Goal: Task Accomplishment & Management: Use online tool/utility

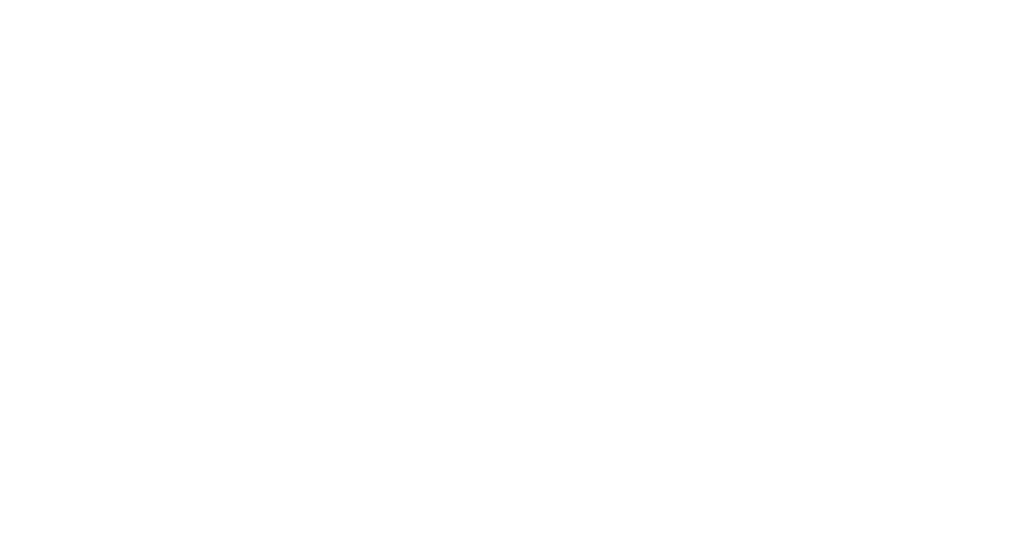
select select "Song"
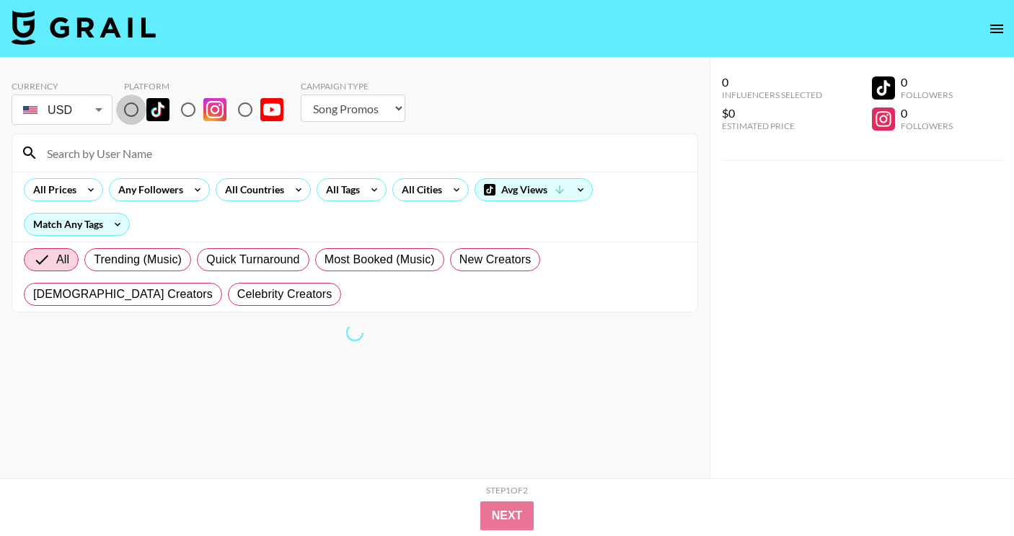
click at [126, 118] on input "radio" at bounding box center [131, 109] width 30 height 30
radio input "true"
click at [89, 185] on icon at bounding box center [90, 190] width 23 height 22
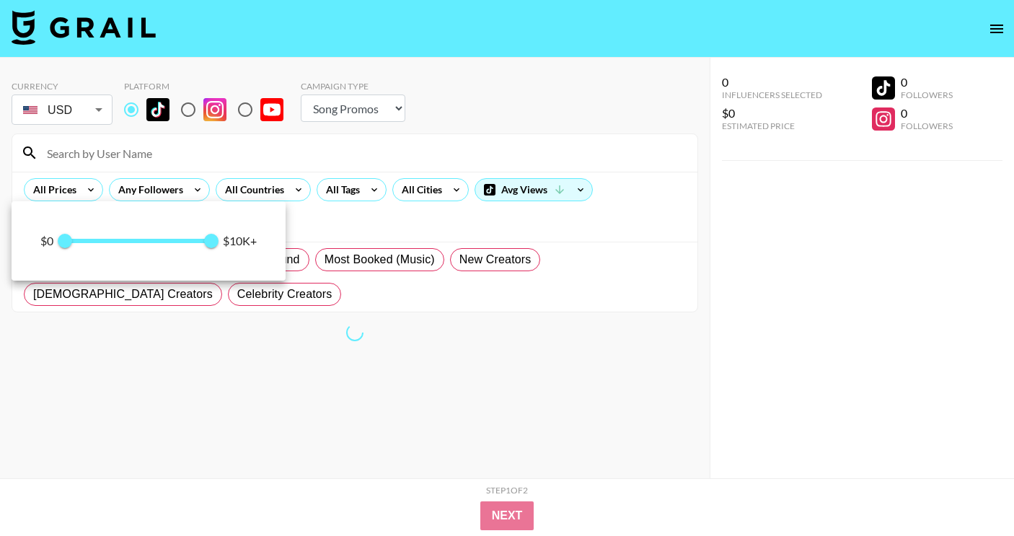
click at [97, 242] on span "0 10,000" at bounding box center [138, 241] width 146 height 22
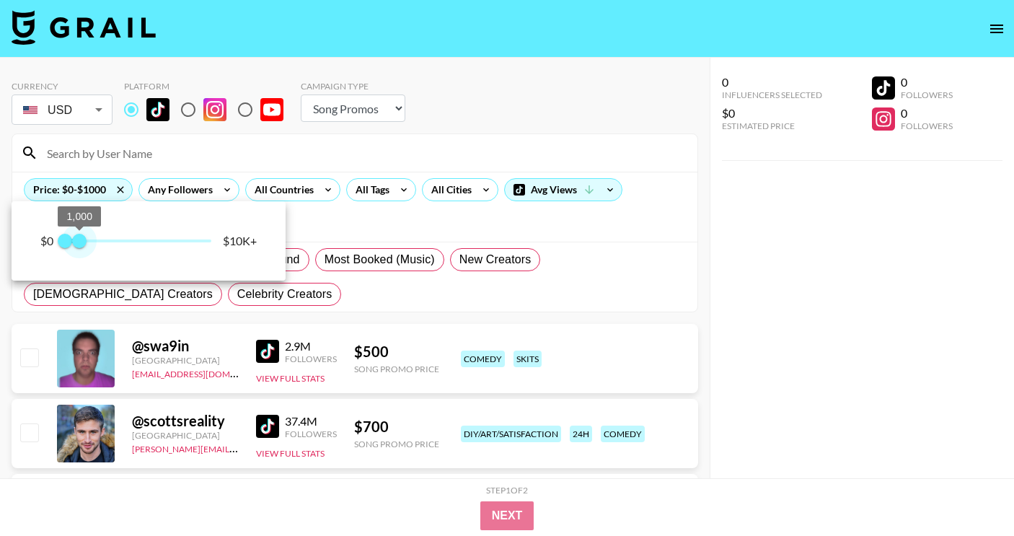
type input "1500"
drag, startPoint x: 99, startPoint y: 244, endPoint x: 86, endPoint y: 243, distance: 13.0
click at [86, 243] on span "1,500" at bounding box center [86, 241] width 14 height 14
click at [304, 185] on div at bounding box center [507, 268] width 1014 height 536
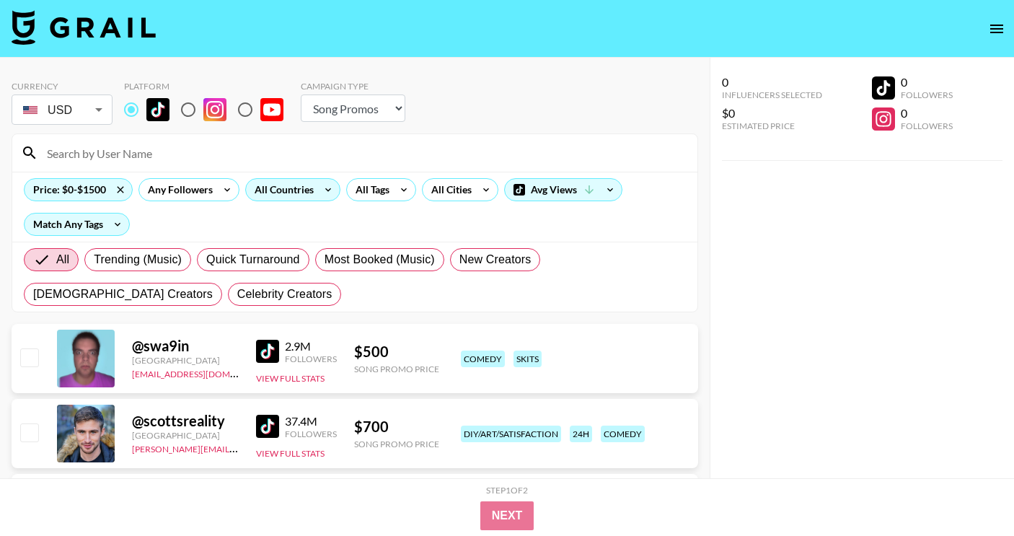
click at [309, 192] on div "All Countries" at bounding box center [281, 190] width 71 height 22
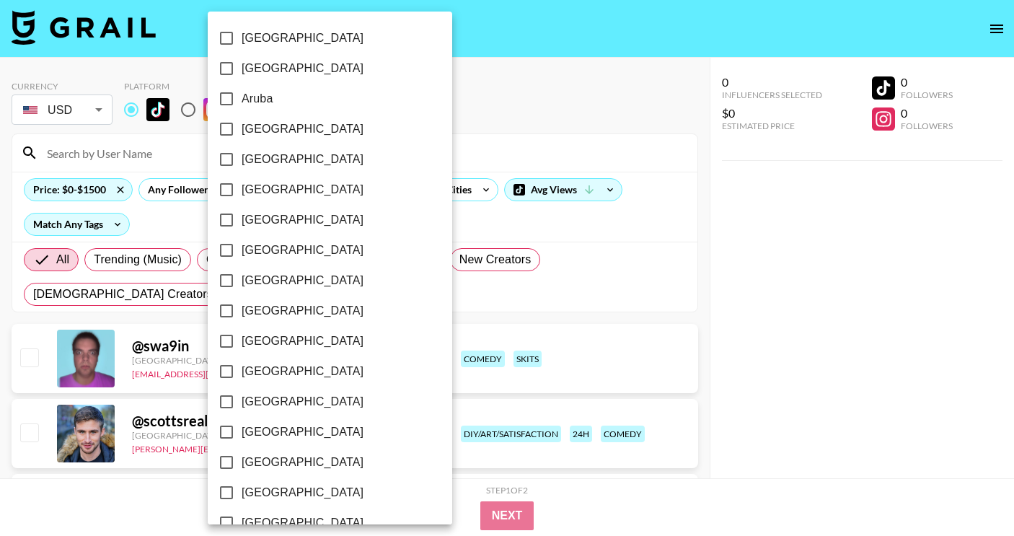
scroll to position [1146, 0]
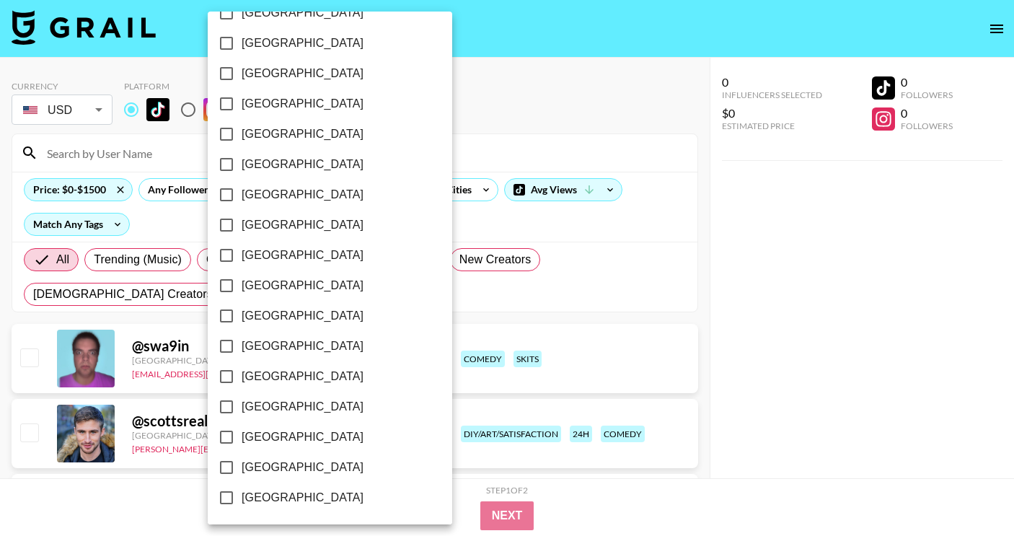
click at [295, 309] on label "[GEOGRAPHIC_DATA]" at bounding box center [320, 316] width 218 height 30
click at [242, 309] on input "[GEOGRAPHIC_DATA]" at bounding box center [226, 316] width 30 height 30
checkbox input "true"
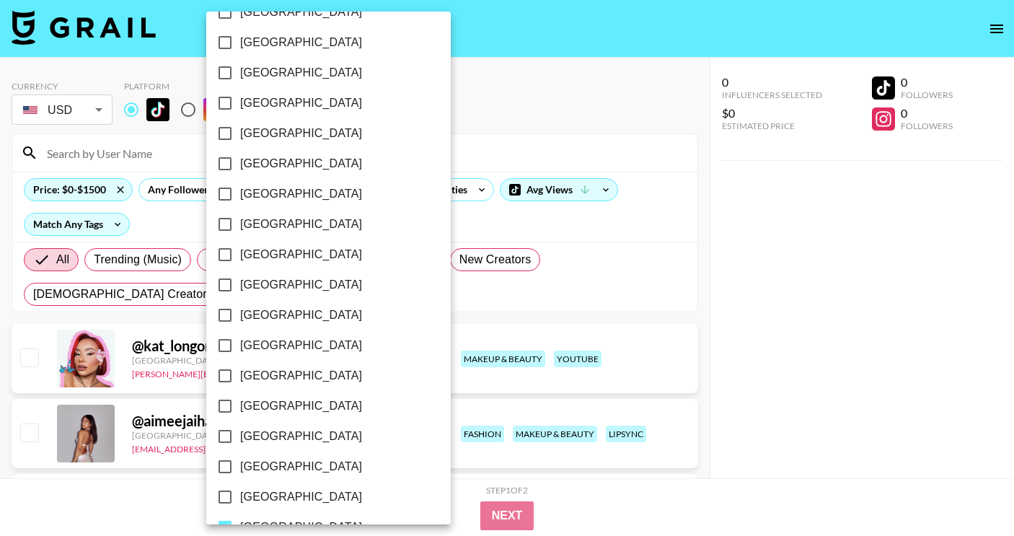
scroll to position [934, 0]
click at [281, 348] on span "[GEOGRAPHIC_DATA]" at bounding box center [301, 346] width 122 height 17
click at [240, 348] on input "[GEOGRAPHIC_DATA]" at bounding box center [225, 346] width 30 height 30
checkbox input "true"
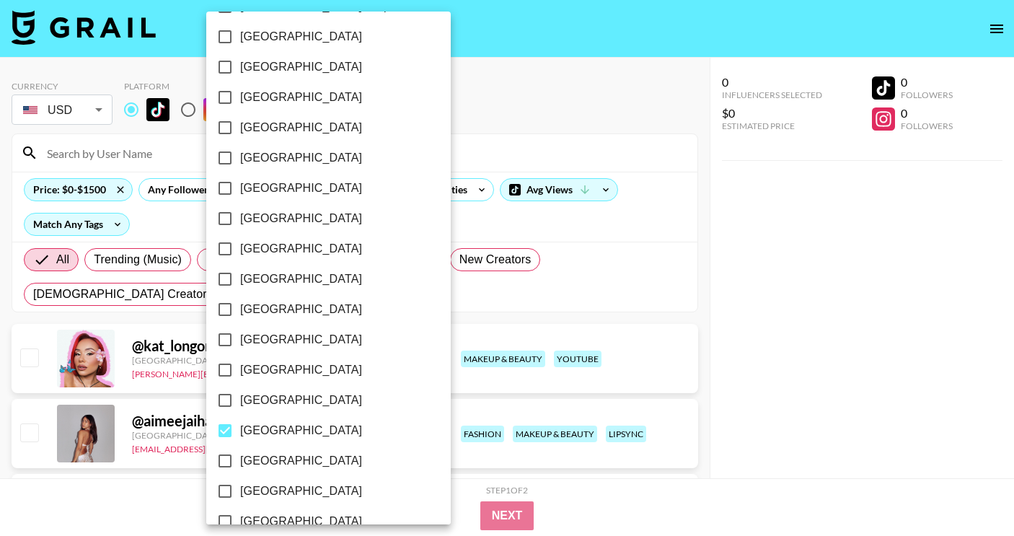
scroll to position [849, 0]
click at [297, 276] on label "[GEOGRAPHIC_DATA]" at bounding box center [319, 280] width 218 height 30
click at [240, 276] on input "[GEOGRAPHIC_DATA]" at bounding box center [225, 280] width 30 height 30
checkbox input "true"
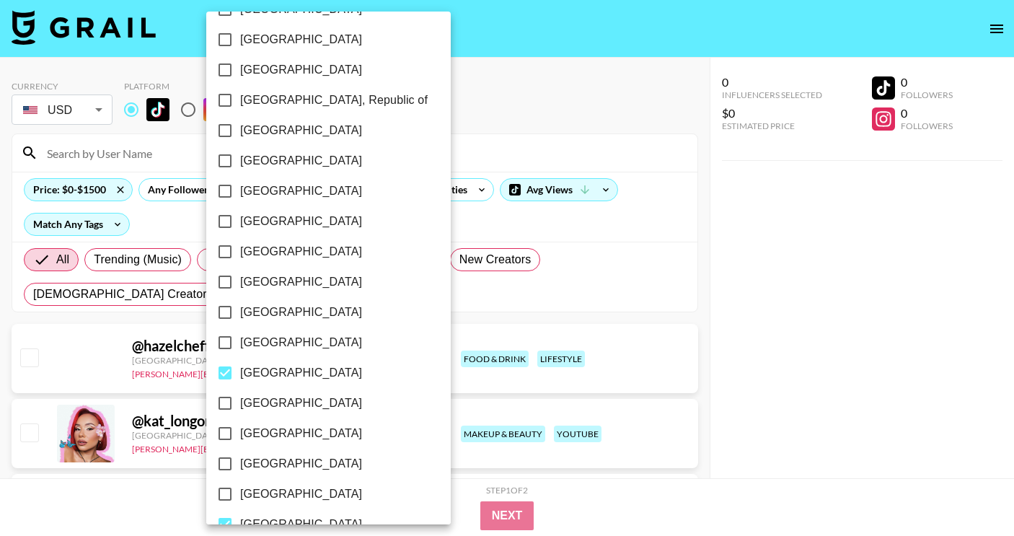
scroll to position [754, 0]
click at [301, 163] on label "[GEOGRAPHIC_DATA]" at bounding box center [319, 162] width 218 height 30
click at [240, 163] on input "[GEOGRAPHIC_DATA]" at bounding box center [225, 162] width 30 height 30
checkbox input "true"
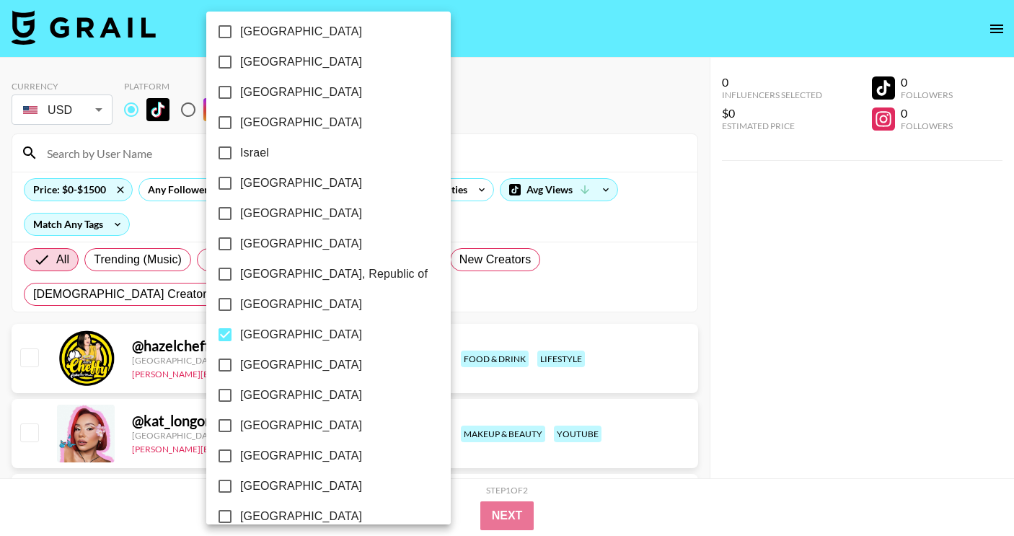
scroll to position [572, 0]
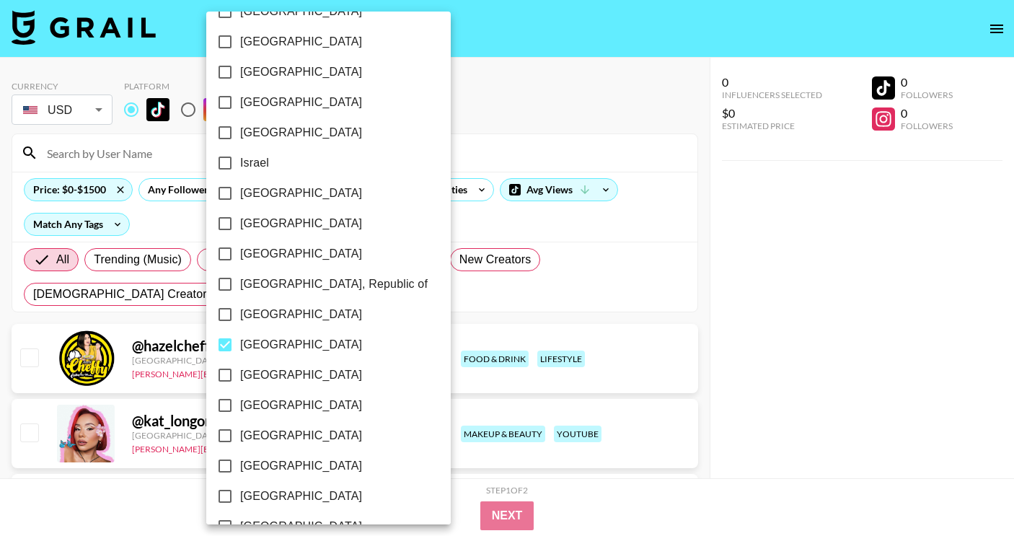
click at [306, 103] on label "[GEOGRAPHIC_DATA]" at bounding box center [319, 102] width 218 height 30
click at [240, 103] on input "[GEOGRAPHIC_DATA]" at bounding box center [225, 102] width 30 height 30
checkbox input "true"
click at [789, 263] on div at bounding box center [507, 268] width 1014 height 536
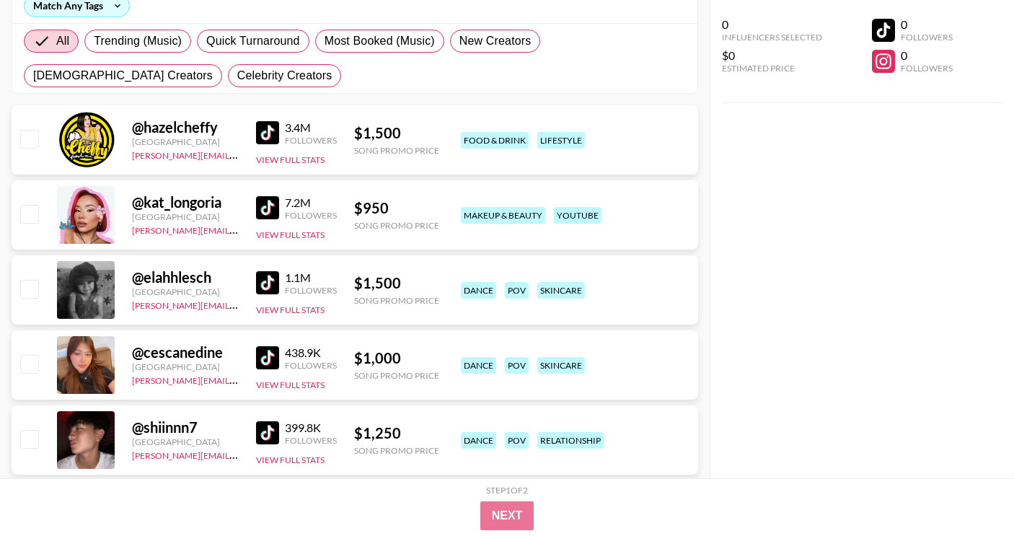
scroll to position [222, 0]
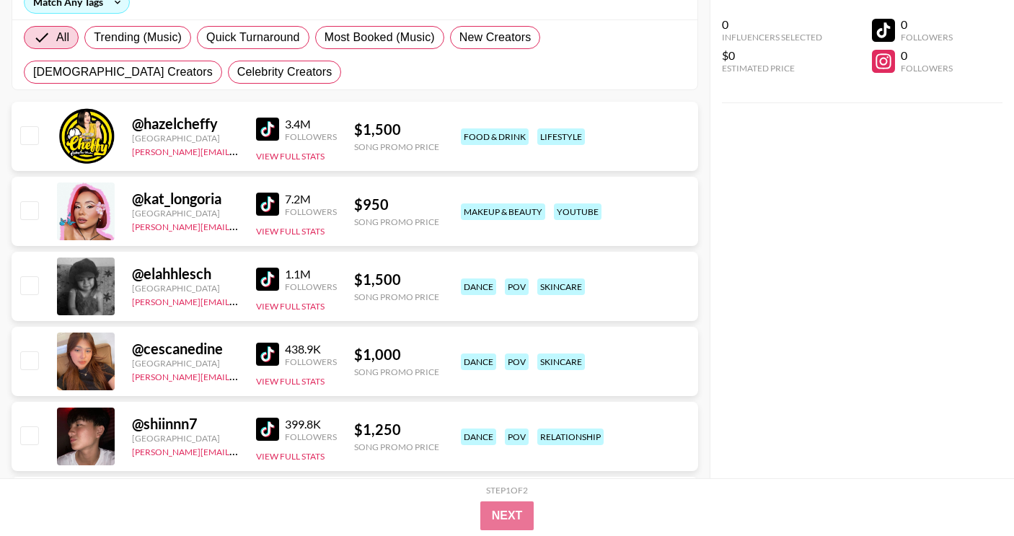
click at [273, 280] on img at bounding box center [267, 279] width 23 height 23
click at [275, 348] on img at bounding box center [267, 354] width 23 height 23
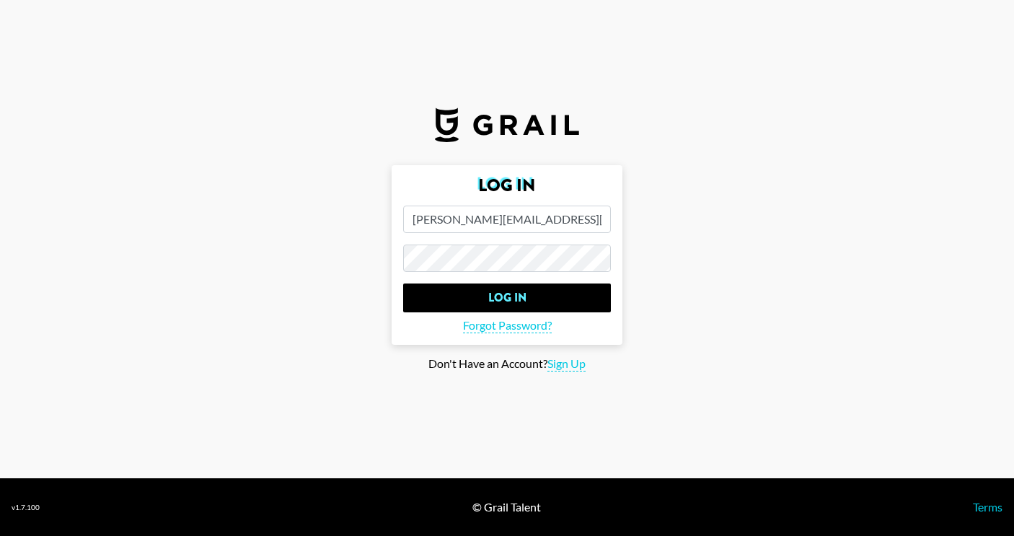
scroll to position [0, 0]
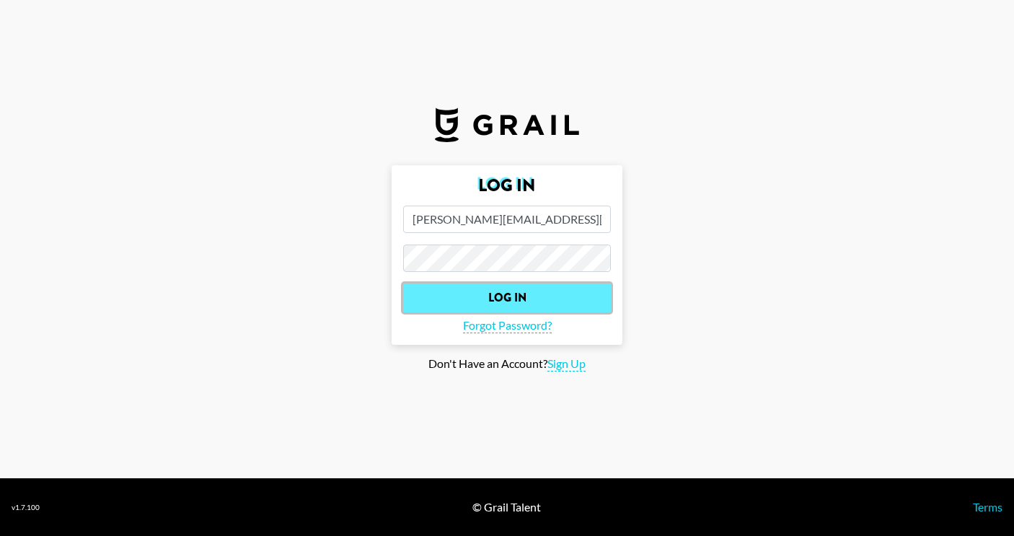
click at [511, 296] on input "Log In" at bounding box center [507, 297] width 208 height 29
select select "Song"
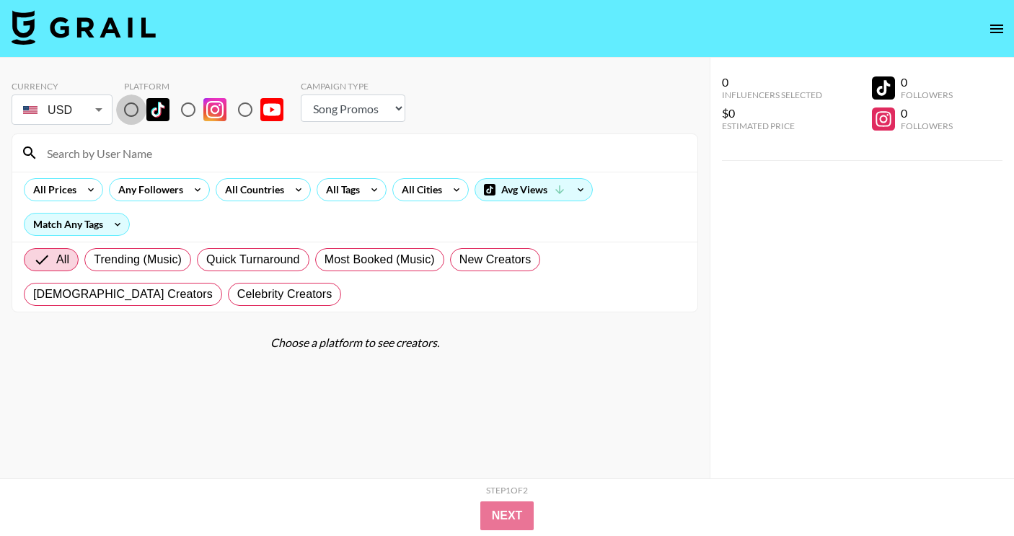
click at [129, 111] on input "radio" at bounding box center [131, 109] width 30 height 30
radio input "true"
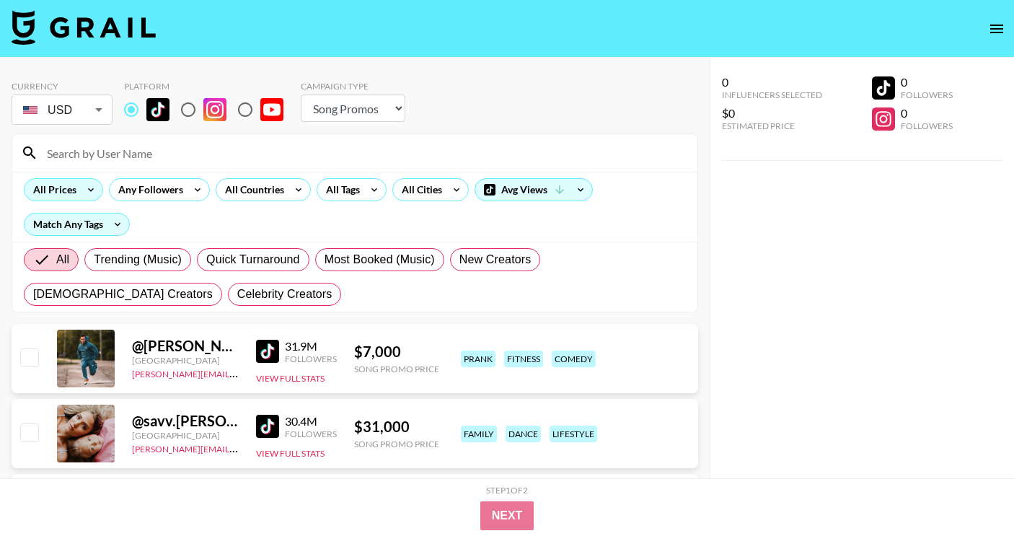
click at [87, 197] on icon at bounding box center [90, 190] width 23 height 22
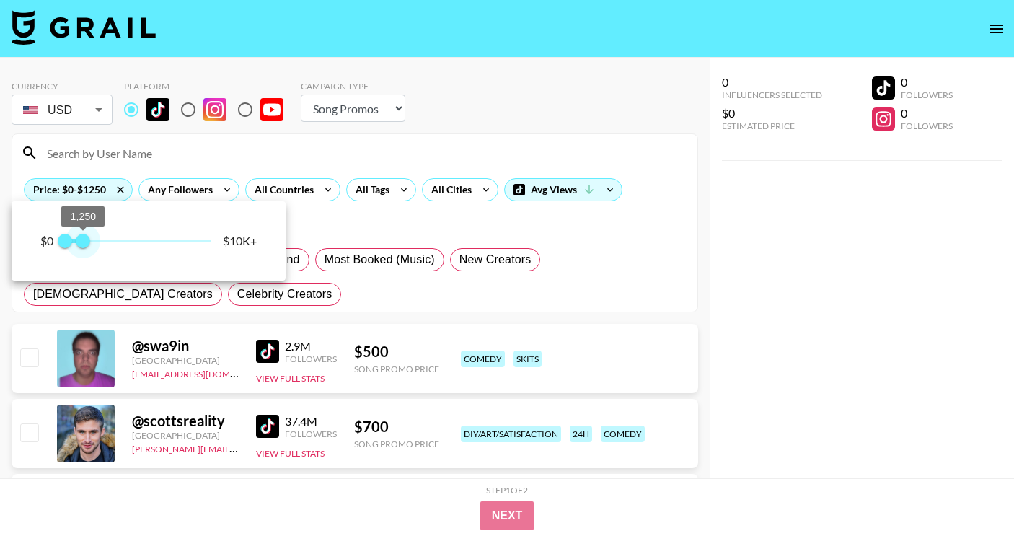
type input "1500"
drag, startPoint x: 42, startPoint y: 244, endPoint x: 86, endPoint y: 246, distance: 44.1
click at [86, 246] on span "1,500" at bounding box center [86, 241] width 14 height 14
click at [294, 190] on div at bounding box center [507, 268] width 1014 height 536
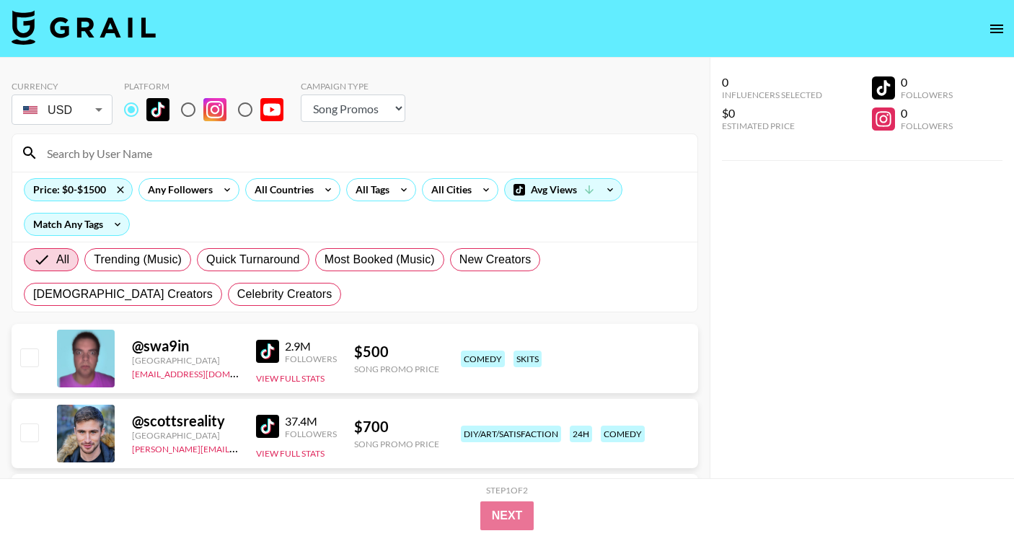
click at [304, 190] on div "All Countries" at bounding box center [281, 190] width 71 height 22
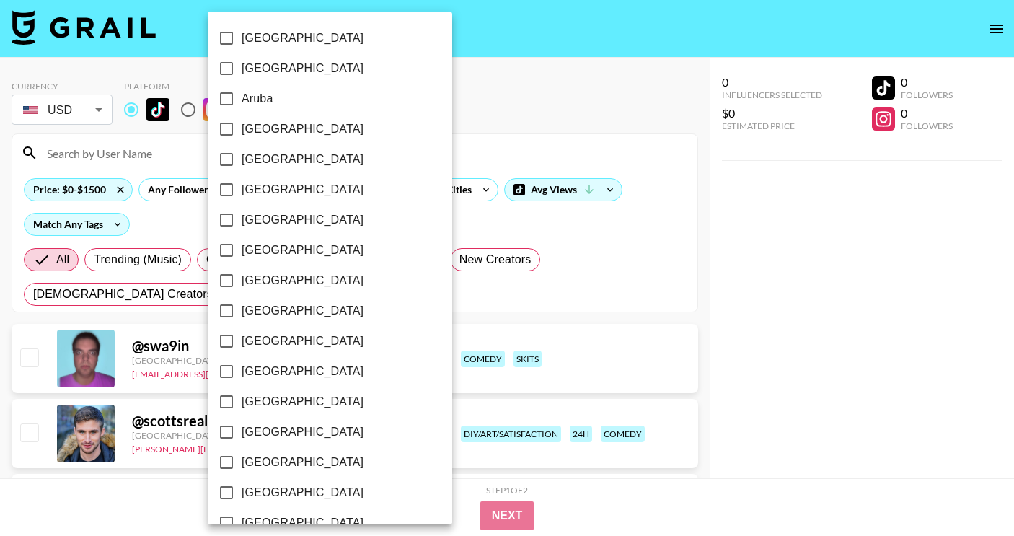
scroll to position [1146, 0]
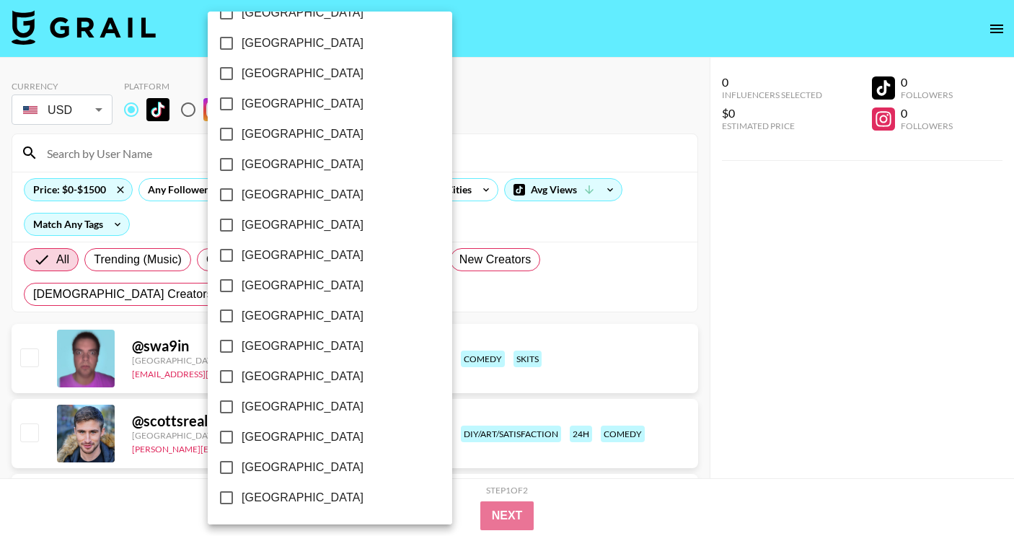
click at [290, 309] on label "[GEOGRAPHIC_DATA]" at bounding box center [320, 316] width 218 height 30
click at [242, 309] on input "[GEOGRAPHIC_DATA]" at bounding box center [226, 316] width 30 height 30
checkbox input "true"
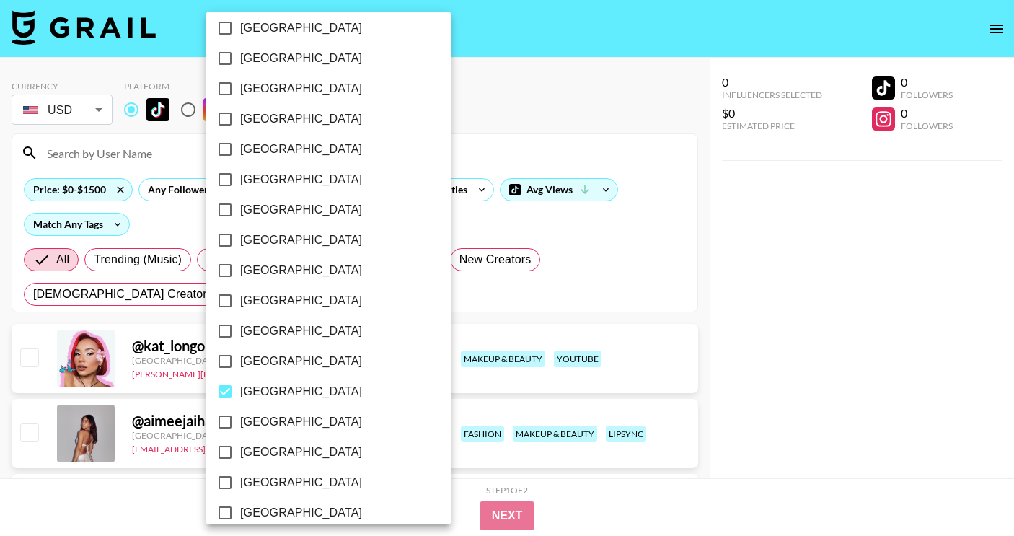
click at [279, 219] on label "[GEOGRAPHIC_DATA]" at bounding box center [319, 210] width 218 height 30
click at [240, 219] on input "[GEOGRAPHIC_DATA]" at bounding box center [225, 210] width 30 height 30
checkbox input "true"
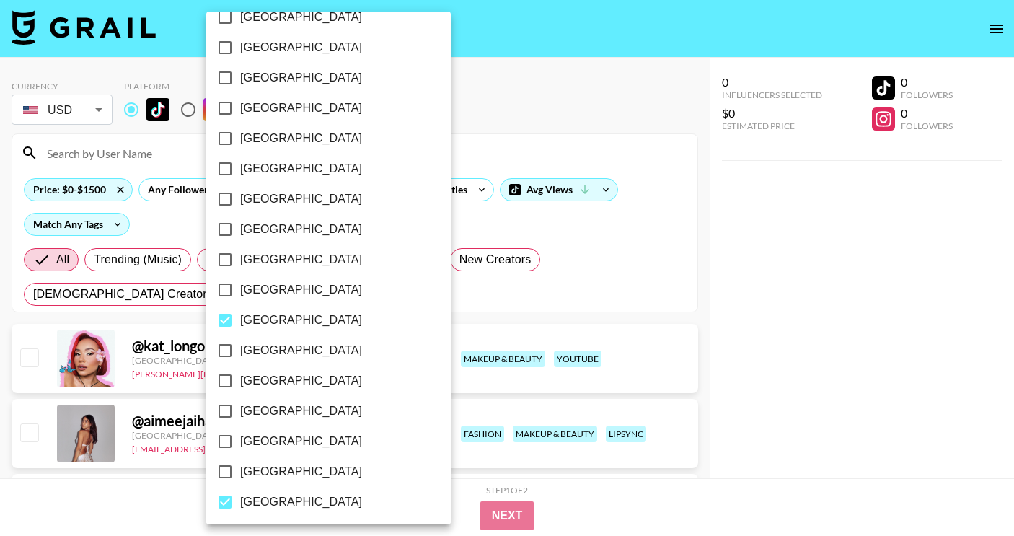
click at [281, 165] on span "[GEOGRAPHIC_DATA]" at bounding box center [301, 168] width 122 height 17
click at [240, 165] on input "[GEOGRAPHIC_DATA]" at bounding box center [225, 169] width 30 height 30
checkbox input "true"
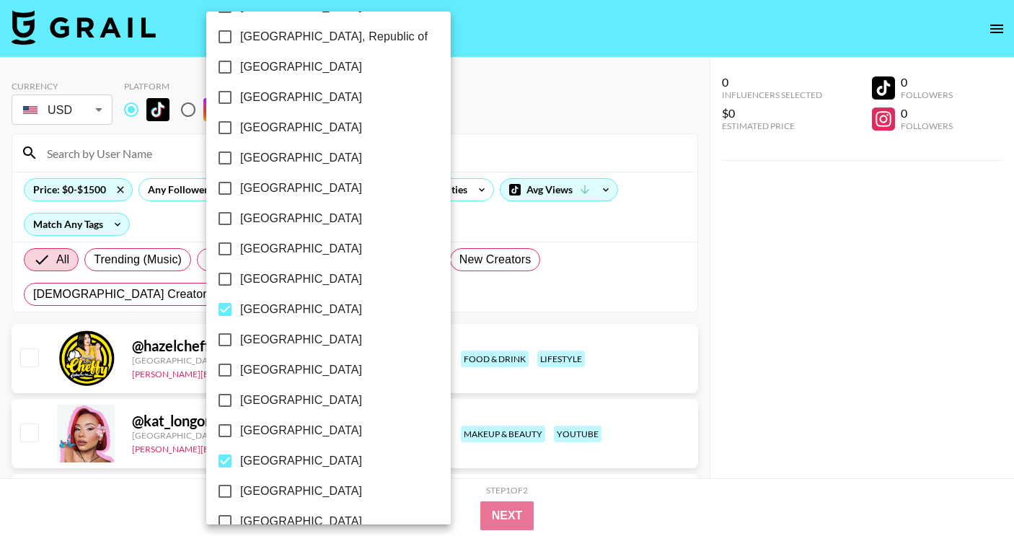
scroll to position [797, 0]
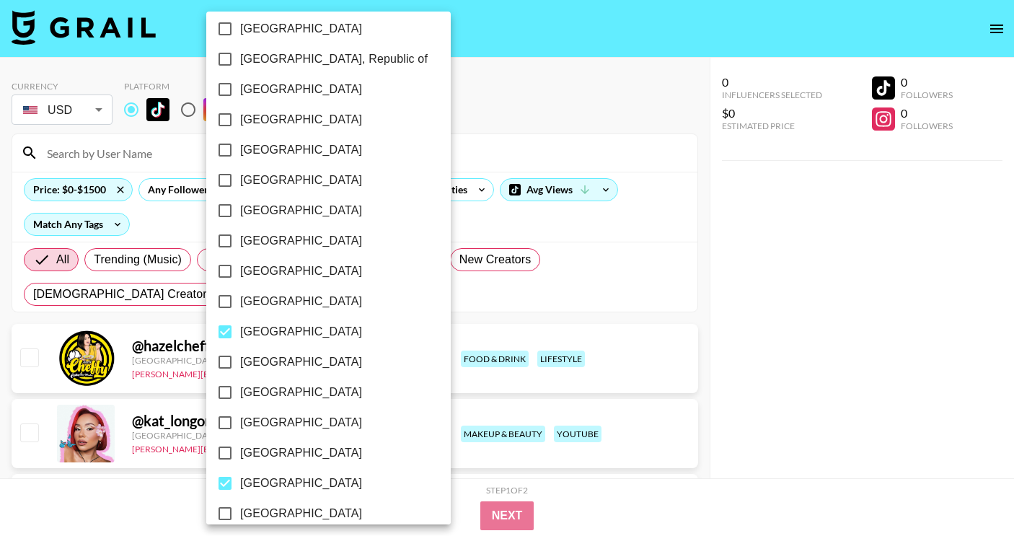
click at [289, 122] on label "[GEOGRAPHIC_DATA]" at bounding box center [319, 120] width 218 height 30
click at [240, 122] on input "[GEOGRAPHIC_DATA]" at bounding box center [225, 120] width 30 height 30
checkbox input "true"
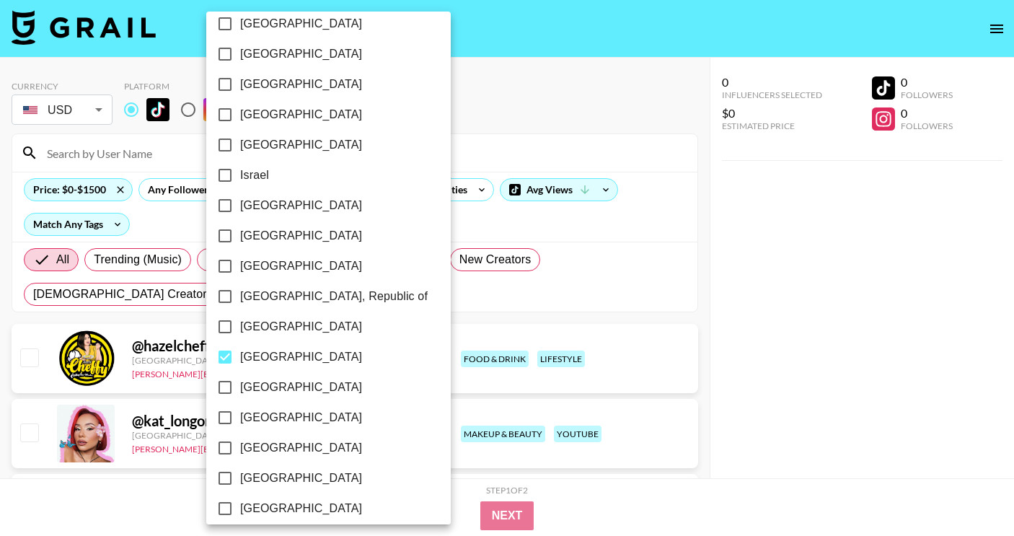
scroll to position [553, 0]
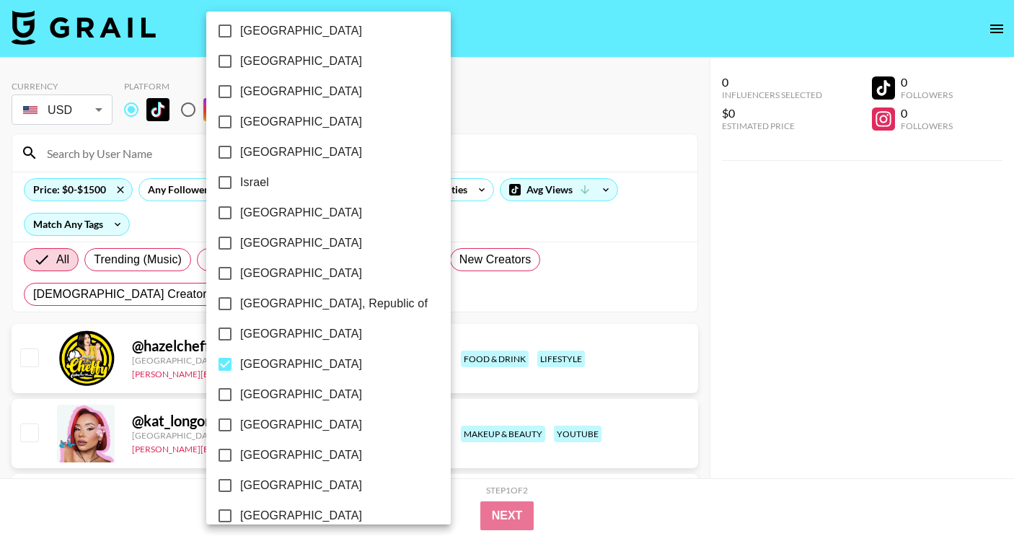
click at [289, 122] on span "[GEOGRAPHIC_DATA]" at bounding box center [301, 121] width 122 height 17
click at [240, 122] on input "[GEOGRAPHIC_DATA]" at bounding box center [225, 122] width 30 height 30
checkbox input "true"
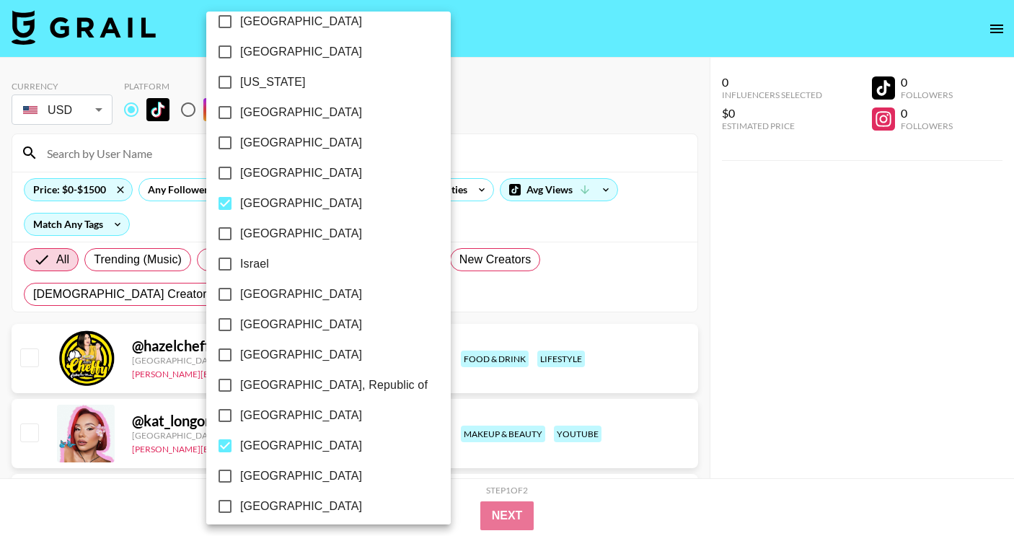
scroll to position [439, 0]
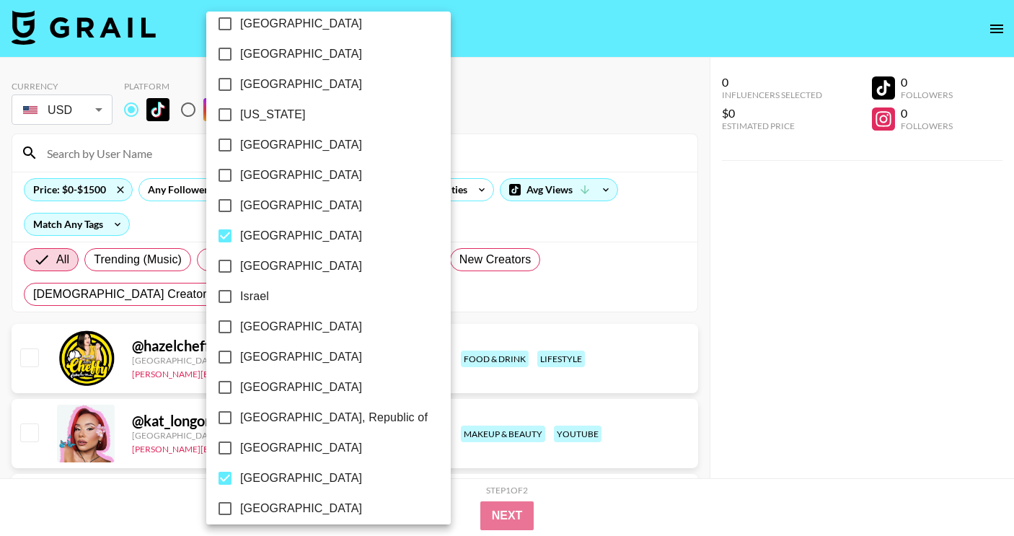
click at [915, 234] on div at bounding box center [507, 268] width 1014 height 536
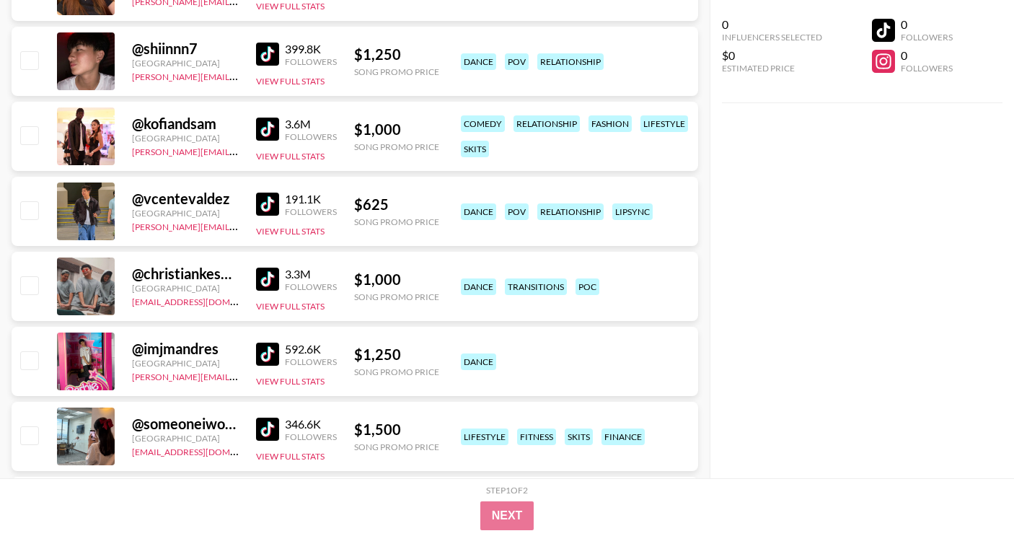
scroll to position [606, 0]
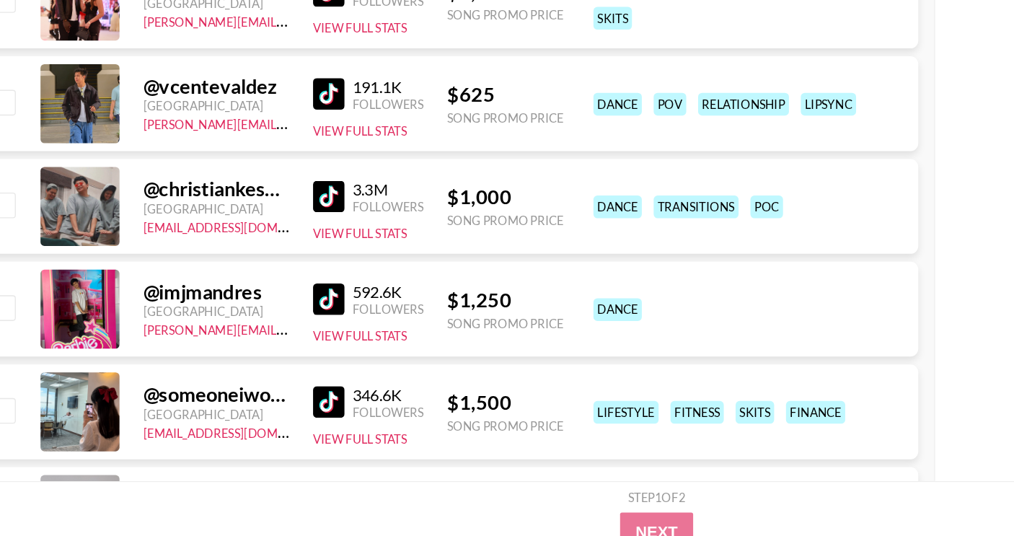
click at [272, 419] on img at bounding box center [267, 420] width 23 height 23
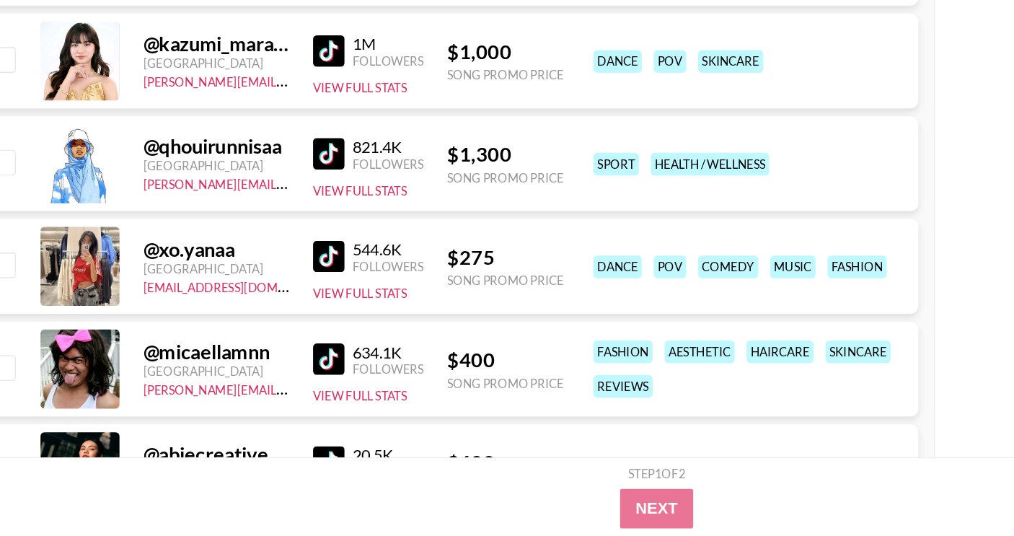
scroll to position [1225, 0]
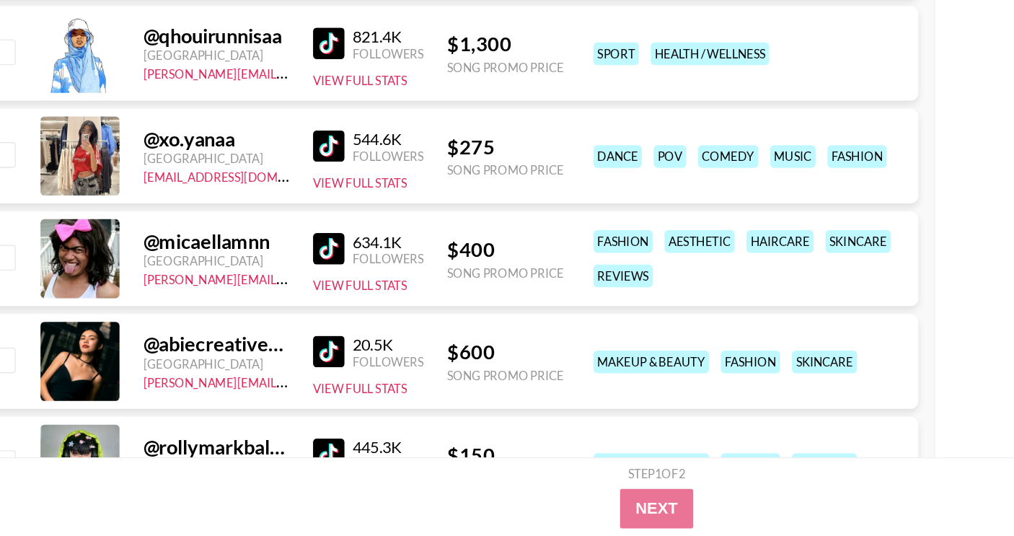
click at [265, 325] on img at bounding box center [267, 325] width 23 height 23
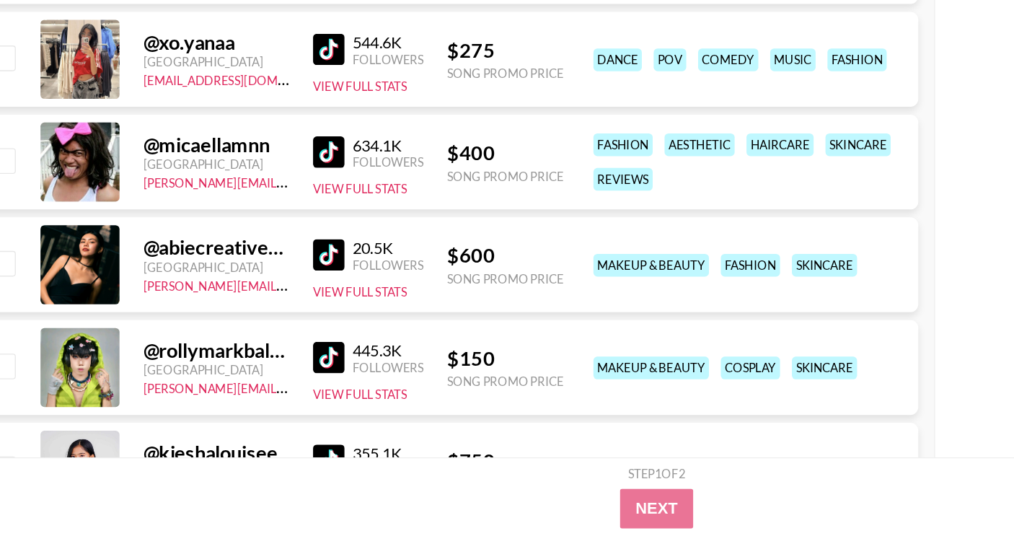
scroll to position [1298, 0]
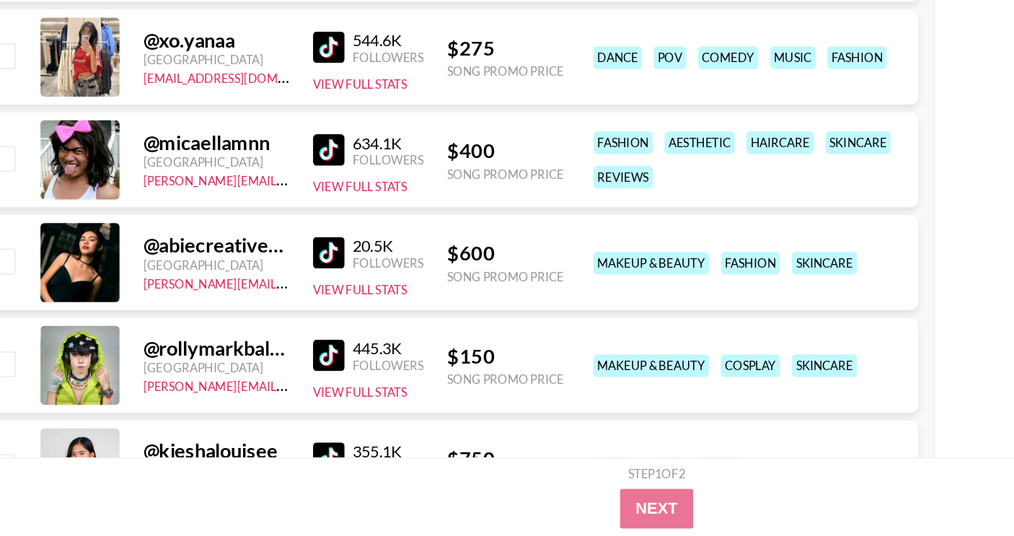
click at [280, 338] on link at bounding box center [270, 328] width 29 height 23
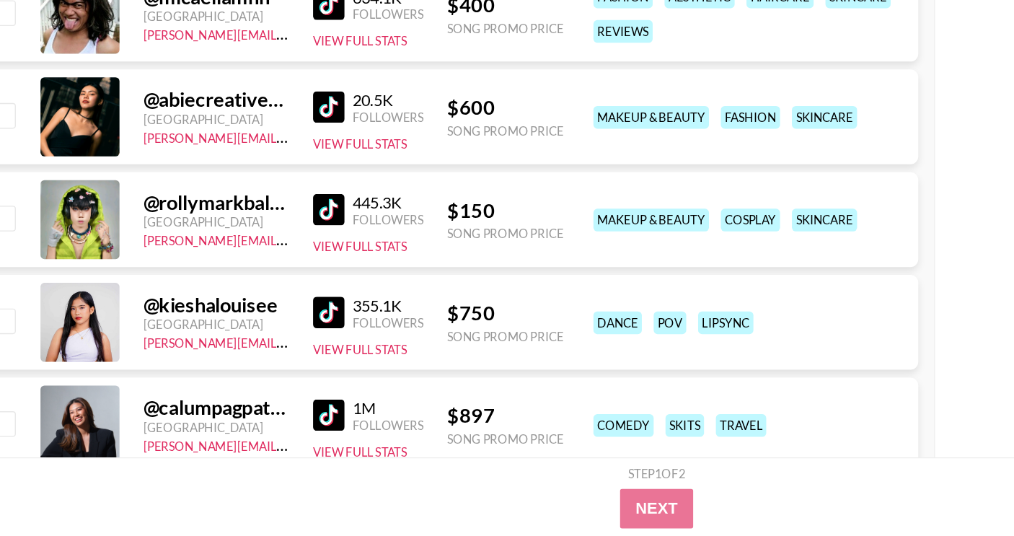
scroll to position [1405, 0]
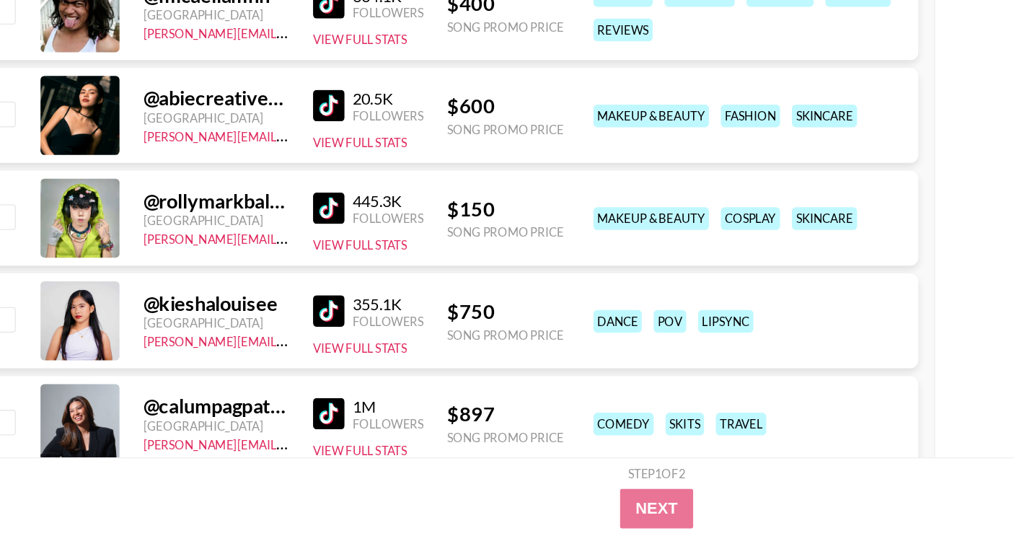
click at [265, 374] on img at bounding box center [267, 371] width 23 height 23
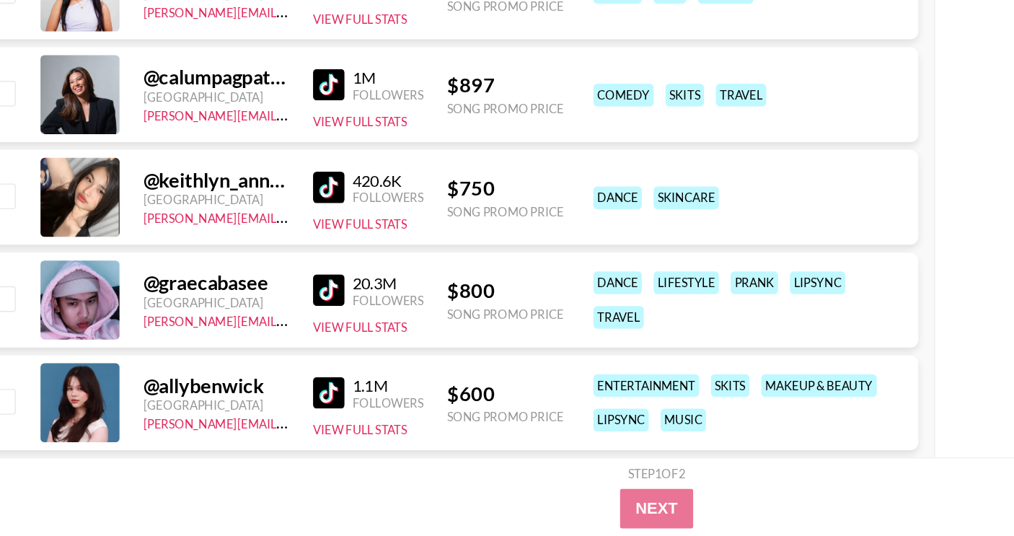
scroll to position [1676, 0]
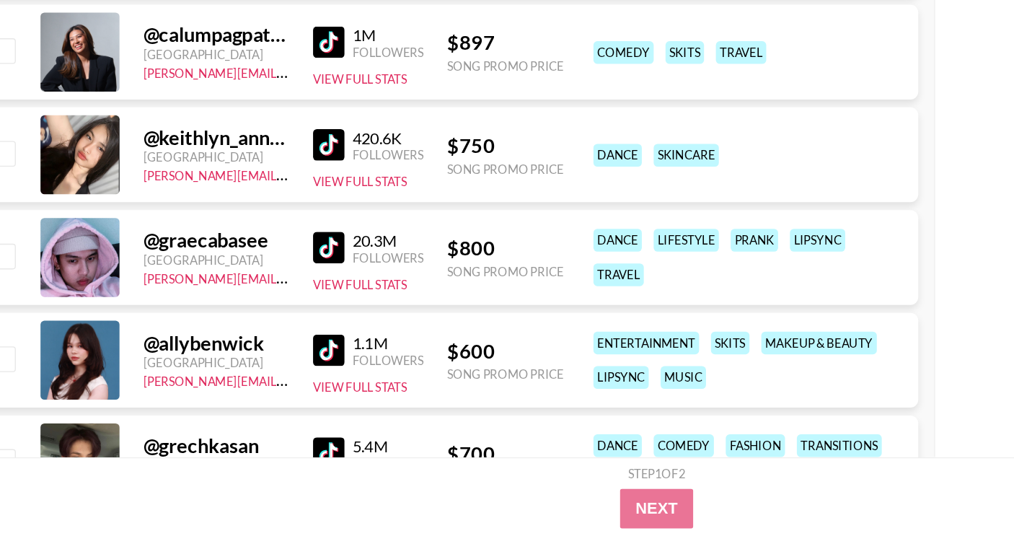
click at [265, 404] on img at bounding box center [267, 400] width 23 height 23
